Goal: Complete application form

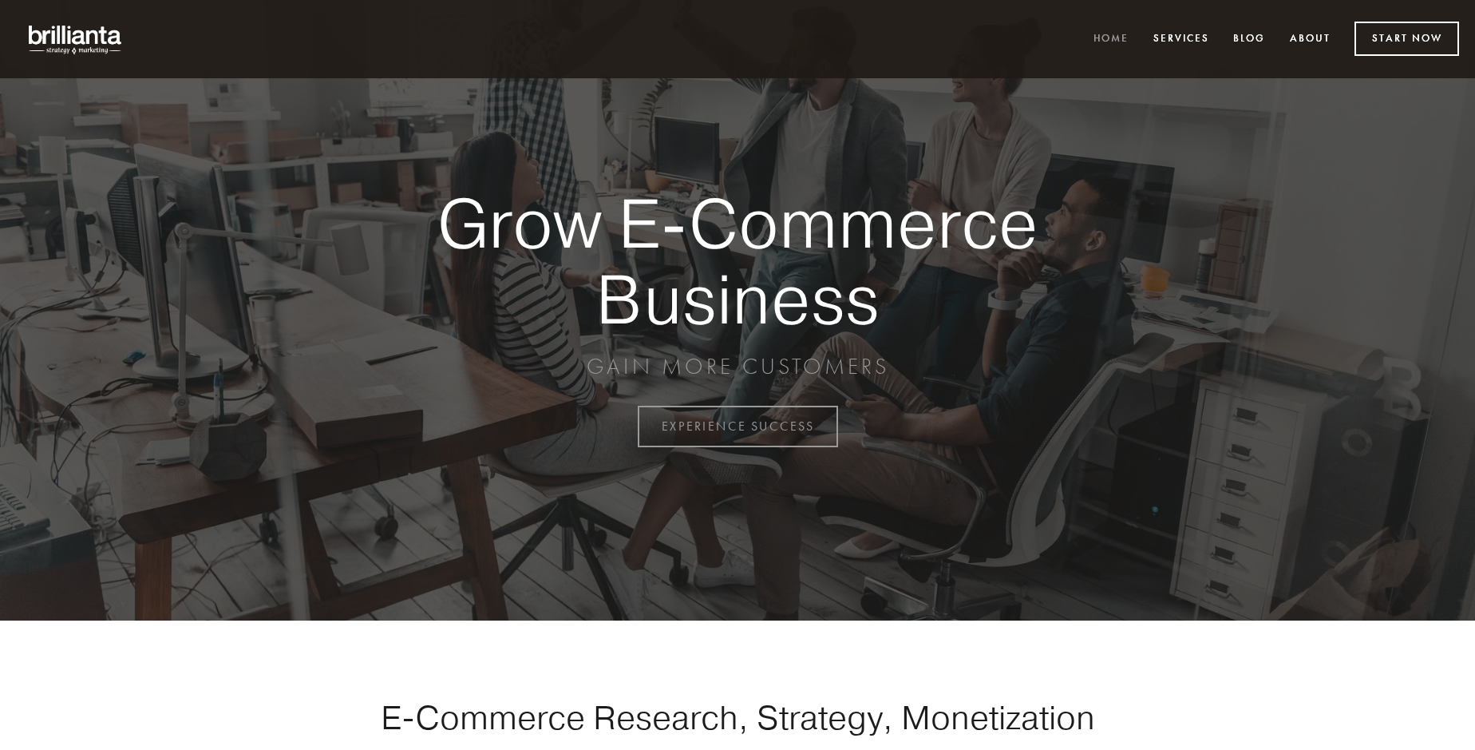
scroll to position [4184, 0]
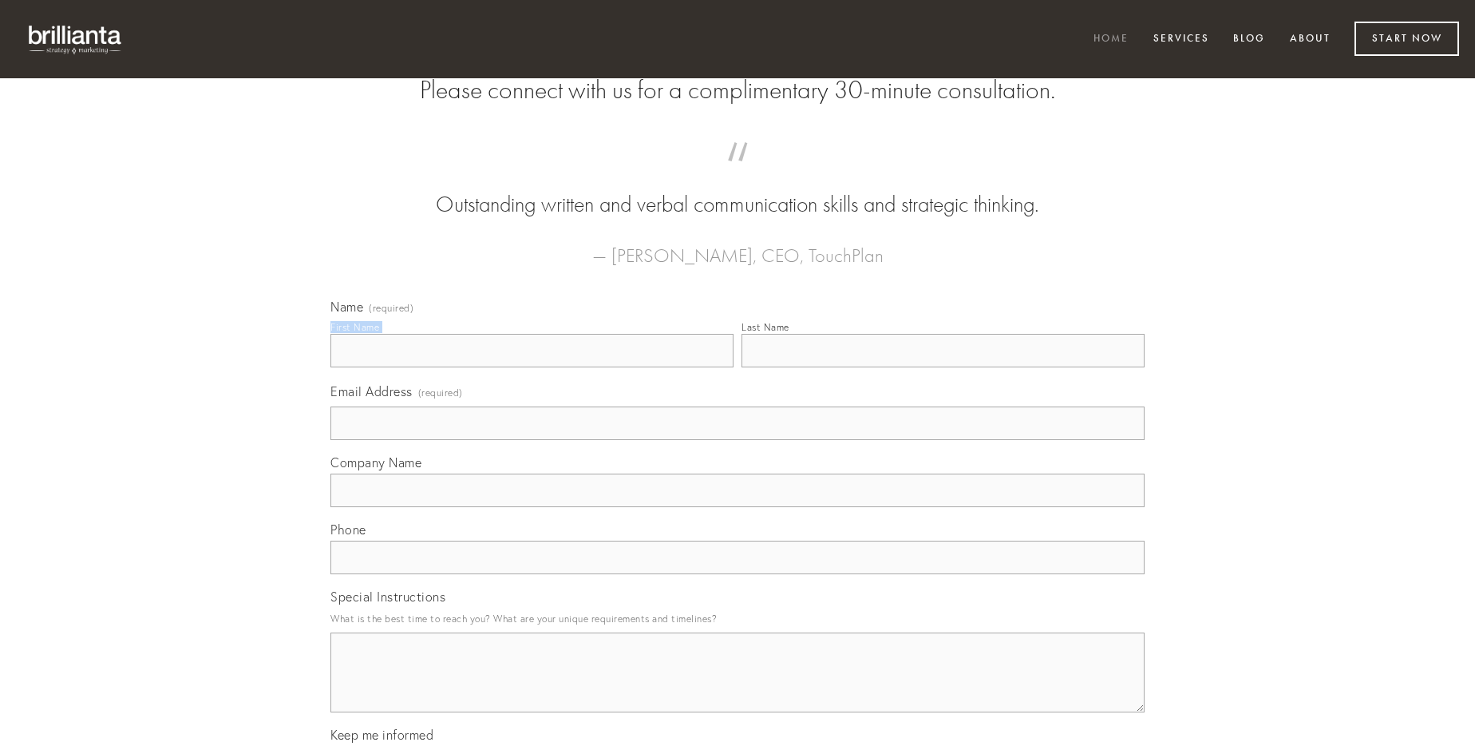
type input "[PERSON_NAME]"
click at [943, 367] on input "Last Name" at bounding box center [943, 351] width 403 height 34
type input "[PERSON_NAME]"
click at [738, 440] on input "Email Address (required)" at bounding box center [737, 423] width 814 height 34
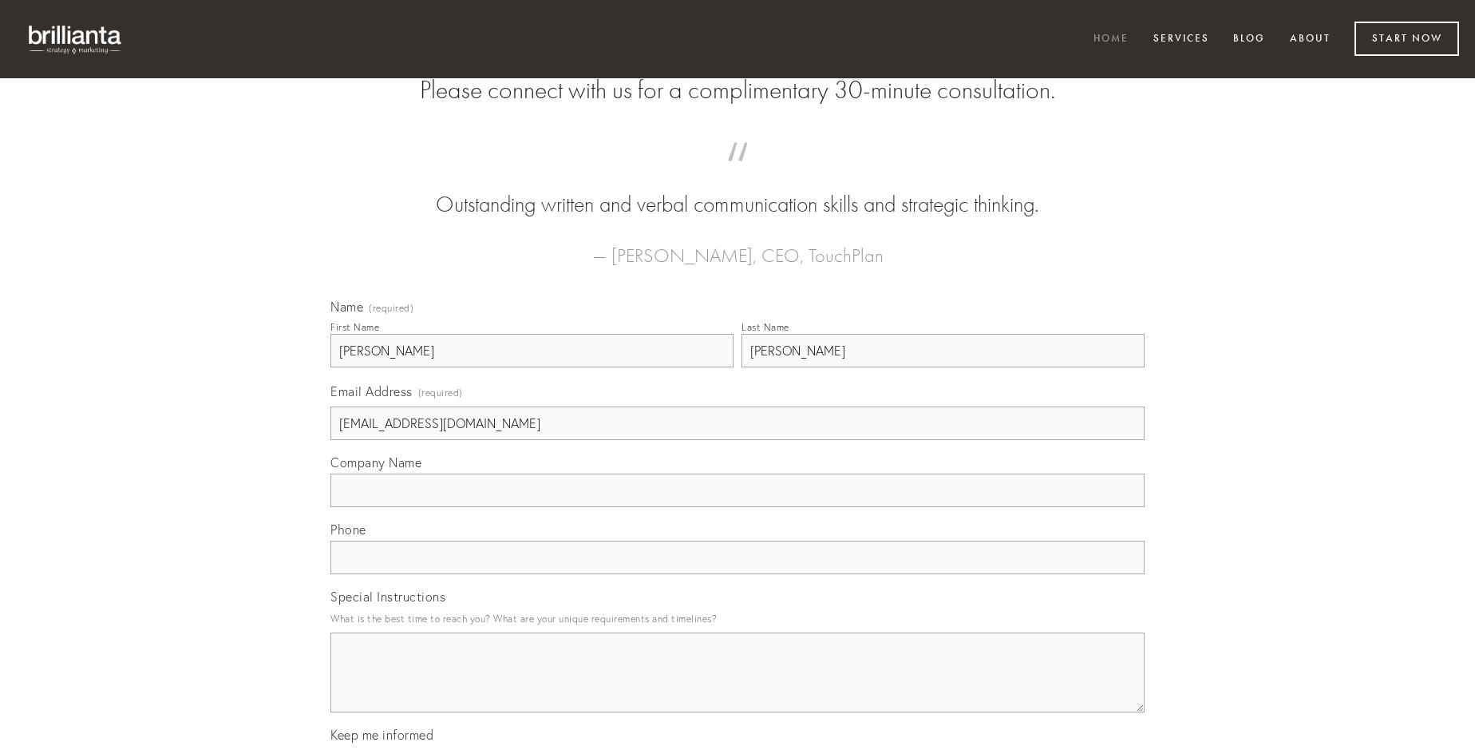
type input "[EMAIL_ADDRESS][DOMAIN_NAME]"
click at [738, 507] on input "Company Name" at bounding box center [737, 490] width 814 height 34
type input "vomito"
click at [738, 574] on input "text" at bounding box center [737, 557] width 814 height 34
click at [738, 686] on textarea "Special Instructions" at bounding box center [737, 672] width 814 height 80
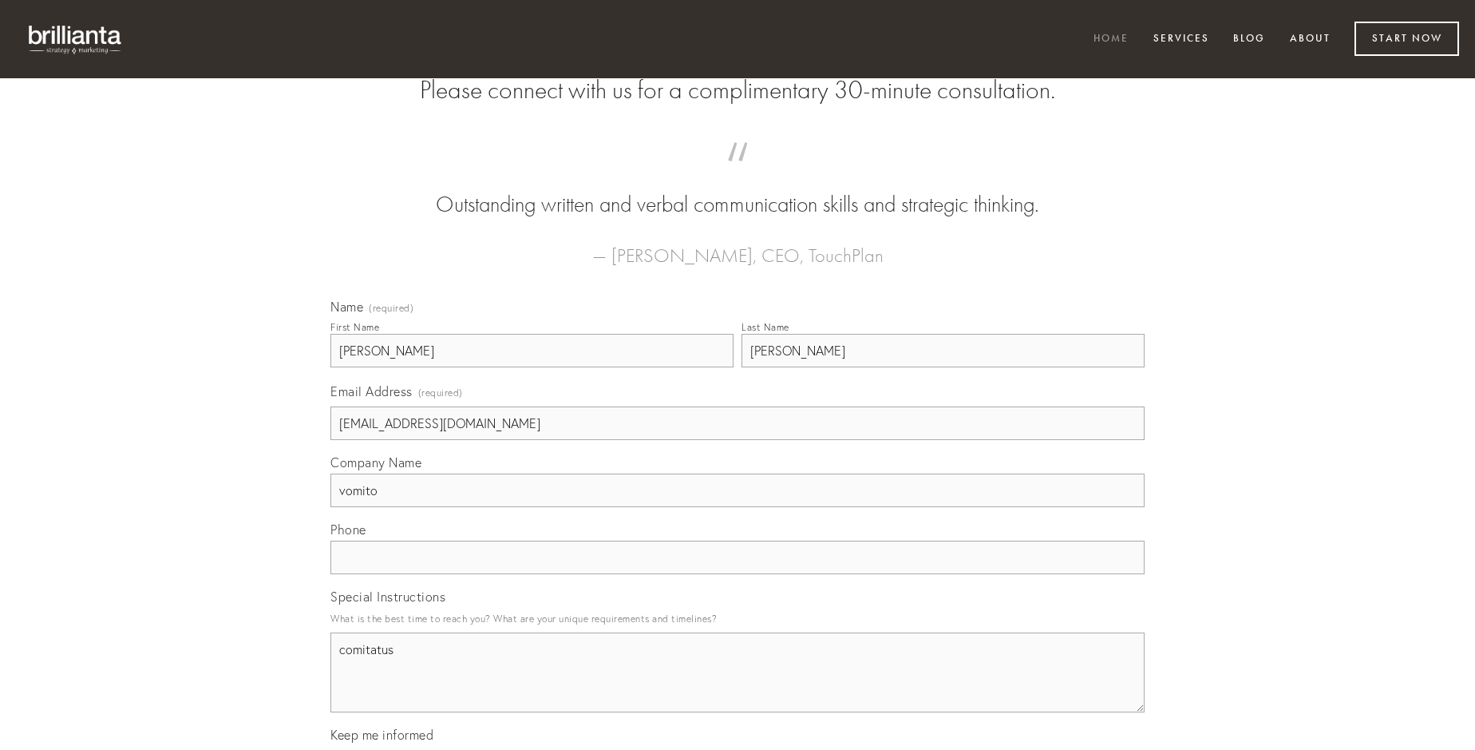
type textarea "comitatus"
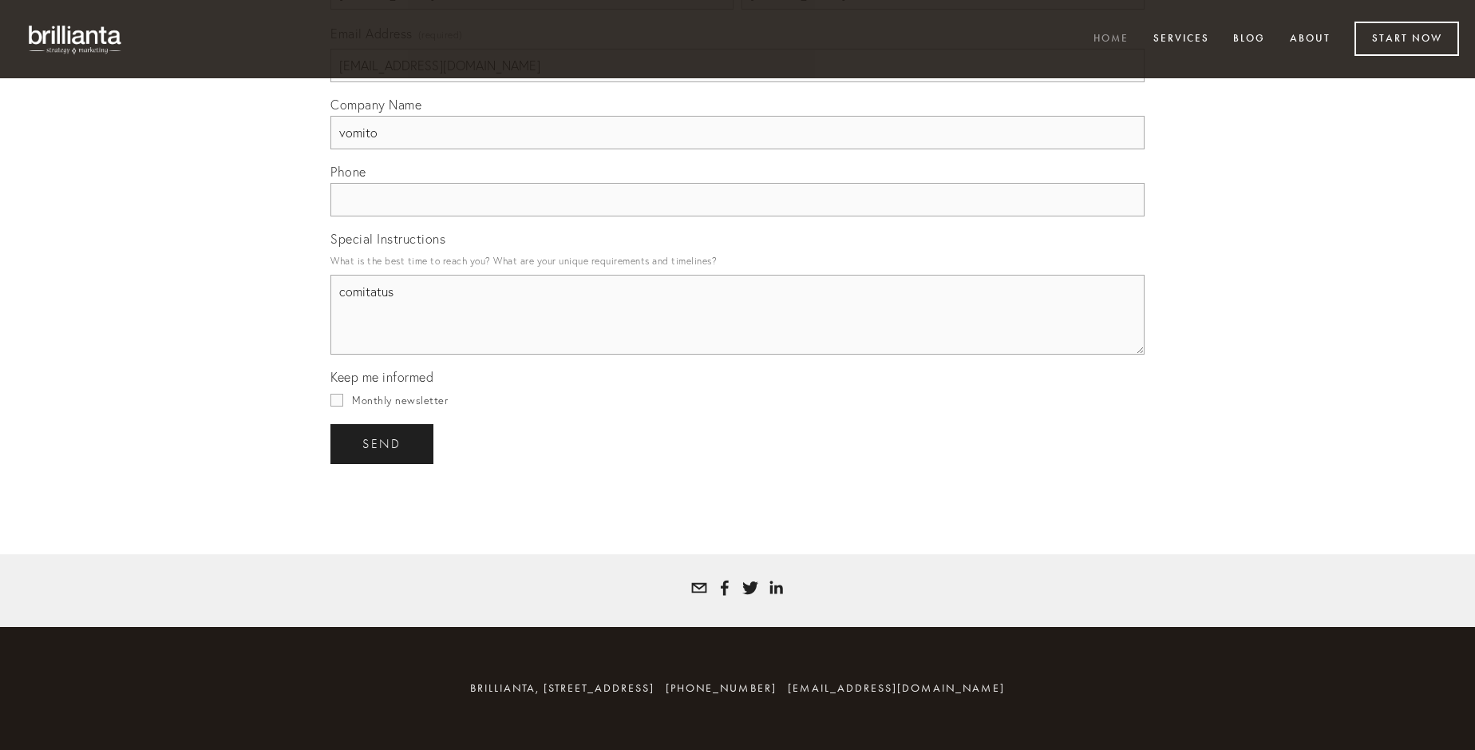
click at [383, 443] on span "send" at bounding box center [381, 444] width 39 height 14
